Goal: Use online tool/utility: Utilize a website feature to perform a specific function

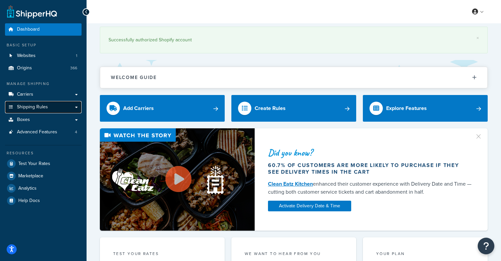
click at [41, 104] on span "Shipping Rules" at bounding box center [32, 107] width 31 height 6
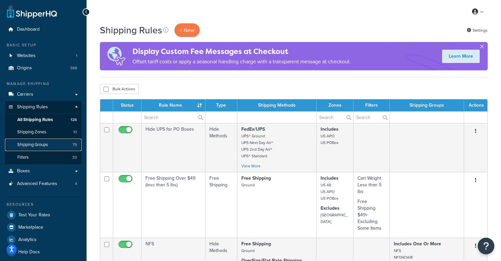
click at [34, 143] on span "Shipping Groups" at bounding box center [32, 145] width 31 height 6
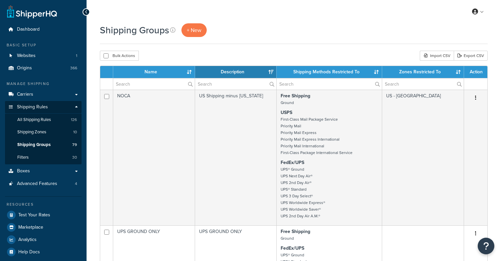
select select "15"
click at [141, 83] on input "text" at bounding box center [154, 83] width 82 height 11
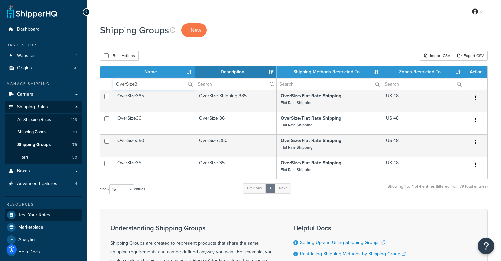
type input "OverSize3"
click at [37, 216] on span "Test Your Rates" at bounding box center [34, 215] width 32 height 6
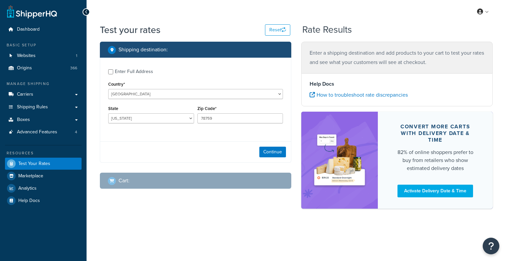
select select "[GEOGRAPHIC_DATA]"
click at [124, 72] on div "Enter Full Address" at bounding box center [134, 71] width 38 height 9
click at [113, 72] on input "Enter Full Address" at bounding box center [110, 71] width 5 height 5
checkbox input "true"
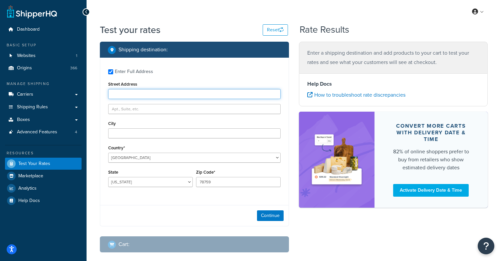
click at [127, 92] on input "Street Address" at bounding box center [194, 94] width 173 height 10
type input "1005 Night Song St"
